Goal: Information Seeking & Learning: Check status

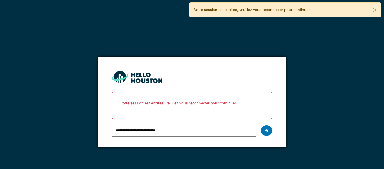
click at [264, 130] on div at bounding box center [266, 130] width 11 height 11
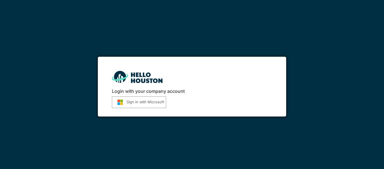
click at [140, 102] on button "Sign in with Microsoft" at bounding box center [139, 102] width 54 height 12
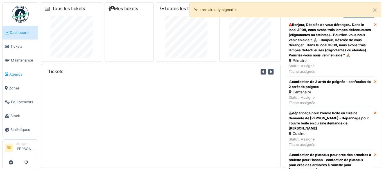
click at [17, 77] on link "Agenda" at bounding box center [20, 74] width 35 height 14
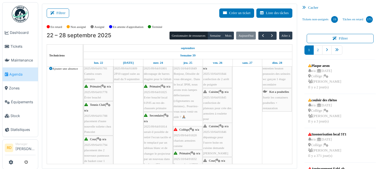
click at [191, 82] on div "Primaire | n/a 2025/10/64/01849 Bonjour, Désolée de vous déranger.. Dans le loc…" at bounding box center [188, 89] width 28 height 59
click at [190, 82] on span "Bonjour, Désolée de vous déranger.. Dans le local 3P08, nous avons trois lampes…" at bounding box center [187, 95] width 26 height 47
click at [165, 81] on div "Collège | n/a 2025/09/64/01801 découpage de barres étagère pour le fablab" at bounding box center [158, 71] width 28 height 22
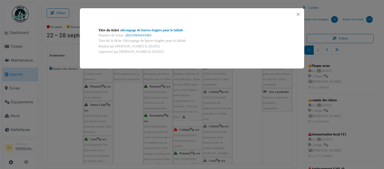
click at [204, 7] on div "Titre du ticket : découpage de barres étagère pour le fablab Numéro de ticket :…" at bounding box center [192, 84] width 384 height 169
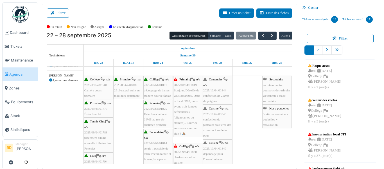
scroll to position [173, 0]
click at [190, 86] on span "2025/10/64/01849" at bounding box center [185, 84] width 23 height 3
click at [185, 96] on span "Bonjour, Désolée de vous déranger.. Dans le local 3P08, nous avons trois lampes…" at bounding box center [187, 111] width 26 height 47
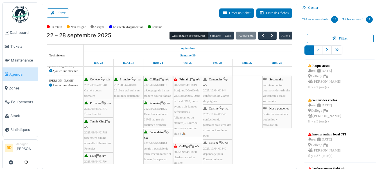
click at [181, 99] on span "Bonjour, Désolée de vous déranger.. Dans le local 3P08, nous avons trois lampes…" at bounding box center [187, 111] width 26 height 47
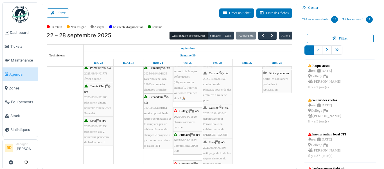
scroll to position [208, 0]
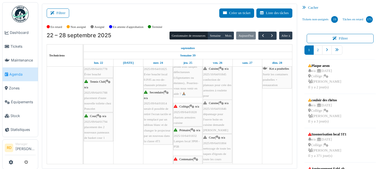
click at [187, 118] on span "chariots armoires cuisine" at bounding box center [185, 119] width 22 height 9
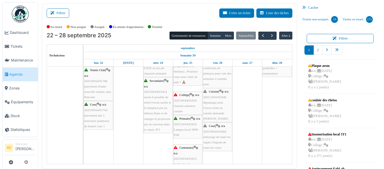
scroll to position [230, 0]
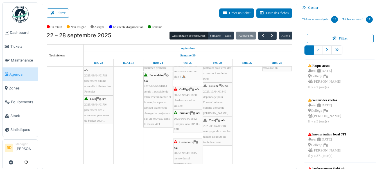
click at [180, 143] on span "Centenaire" at bounding box center [186, 141] width 14 height 3
click at [183, 132] on div "Primaire | n/a 2025/10/64/01832 Lampes local 3P08 - P5B" at bounding box center [188, 121] width 28 height 22
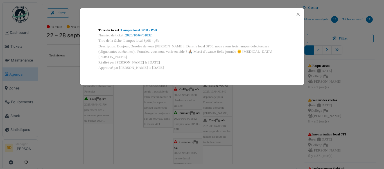
click at [246, 98] on div "Titre du ticket : Lampes local 3P08 - P5B Numéro de ticket : 2025/10/64/01832 T…" at bounding box center [192, 84] width 384 height 169
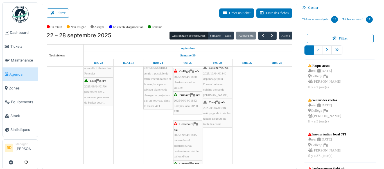
scroll to position [248, 0]
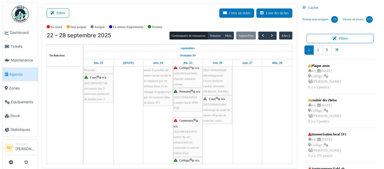
click at [183, 137] on span "mettre du sel adoucisseur au centenaire à coté du ballon d'eau" at bounding box center [186, 145] width 25 height 20
click at [183, 136] on span "mettre du sel adoucisseur au centenaire à coté du ballon d'eau" at bounding box center [186, 145] width 25 height 20
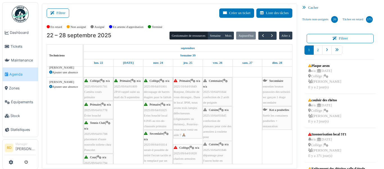
scroll to position [168, 0]
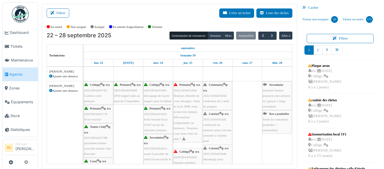
click at [187, 121] on span "Bonjour, Désolée de vous déranger.. Dans le local 3P08, nous avons trois lampes…" at bounding box center [187, 117] width 26 height 47
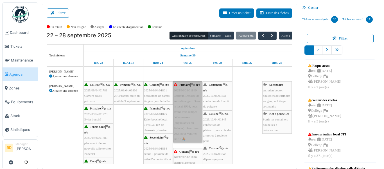
drag, startPoint x: 186, startPoint y: 121, endPoint x: 183, endPoint y: 122, distance: 3.1
click at [183, 122] on link "Primaire | n/a 2025/10/64/01849 Bonjour, Désolée de vous déranger.. Dans le loc…" at bounding box center [187, 111] width 29 height 61
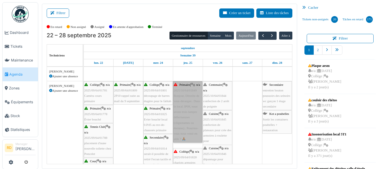
click at [183, 122] on link "Primaire | n/a 2025/10/64/01849 Bonjour, Désolée de vous déranger.. Dans le loc…" at bounding box center [187, 111] width 29 height 61
click at [210, 96] on span "2025/10/64/01844" at bounding box center [214, 95] width 23 height 3
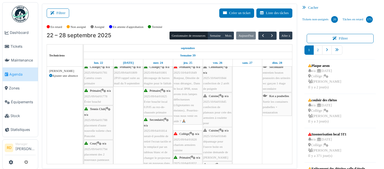
scroll to position [186, 0]
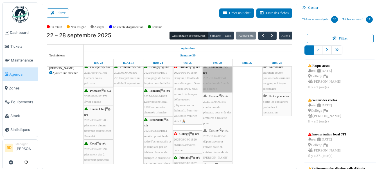
click at [193, 101] on span "Bonjour, Désolée de vous déranger.. Dans le local 3P08, nous avons trois lampes…" at bounding box center [187, 99] width 26 height 47
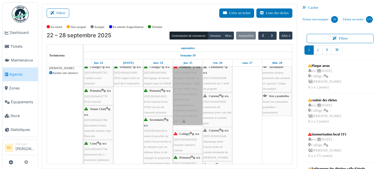
click at [189, 106] on link "Primaire | n/a 2025/10/64/01849 Bonjour, Désolée de vous déranger.. Dans le loc…" at bounding box center [187, 93] width 29 height 61
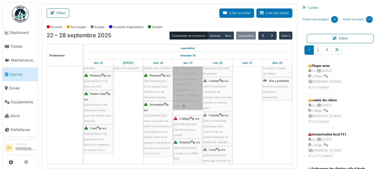
scroll to position [0, 0]
click at [184, 129] on span "chariots armoires cuisine" at bounding box center [185, 131] width 22 height 9
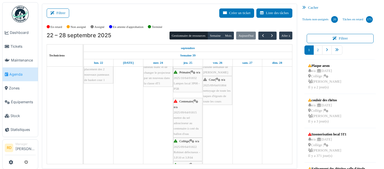
click at [184, 127] on span "mettre du sel adoucisseur au centenaire à coté du ballon d'eau" at bounding box center [186, 126] width 25 height 20
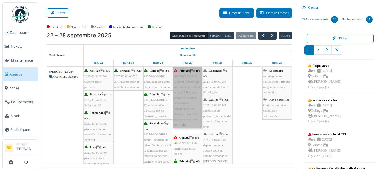
click at [217, 85] on span "confection de 2 arrêt de poignée" at bounding box center [216, 89] width 26 height 9
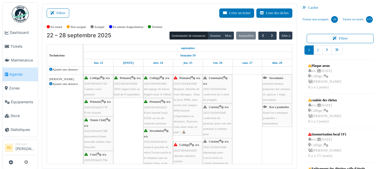
click at [185, 115] on span "Bonjour, Désolée de vous déranger.. Dans le local 3P08, nous avons trois lampes…" at bounding box center [187, 110] width 26 height 47
click at [194, 119] on div "Primaire | n/a 2025/10/64/01849 Bonjour, Désolée de vous déranger.. Dans le loc…" at bounding box center [188, 104] width 28 height 59
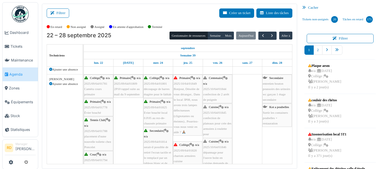
click at [194, 119] on span "Bonjour, Désolée de vous déranger.. Dans le local 3P08, nous avons trois lampes…" at bounding box center [187, 110] width 26 height 47
click at [159, 86] on div "Collège | n/a 2025/09/64/01801 découpage de barres étagère pour le fablab" at bounding box center [158, 86] width 28 height 22
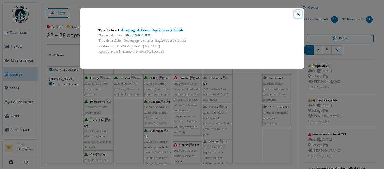
click at [296, 15] on button "Close" at bounding box center [299, 14] width 8 height 8
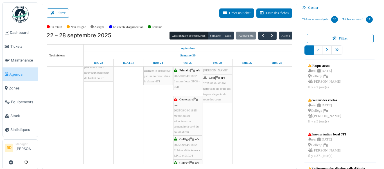
scroll to position [273, 0]
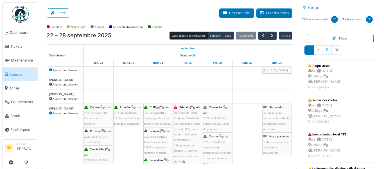
click at [217, 122] on span "confection de 2 arrêt de poignée" at bounding box center [216, 126] width 26 height 9
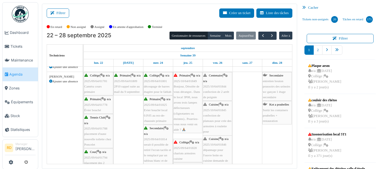
click at [215, 129] on div "Cuisine | n/a 2025/10/64/01845 confection de plateaux pour crée des armoires à …" at bounding box center [217, 121] width 28 height 38
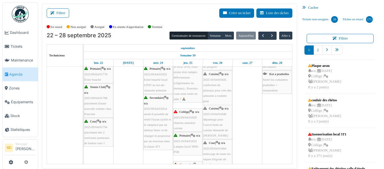
click at [215, 129] on span "dépannage pour l'ouvre boite en cuisine demande [PERSON_NAME]" at bounding box center [215, 127] width 25 height 20
click at [23, 12] on img at bounding box center [20, 14] width 17 height 17
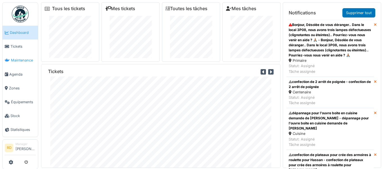
click at [19, 60] on span "Maintenance" at bounding box center [23, 59] width 25 height 5
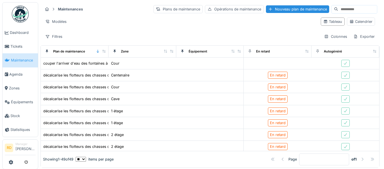
click at [20, 74] on span "Agenda" at bounding box center [22, 73] width 26 height 5
